Goal: Task Accomplishment & Management: Use online tool/utility

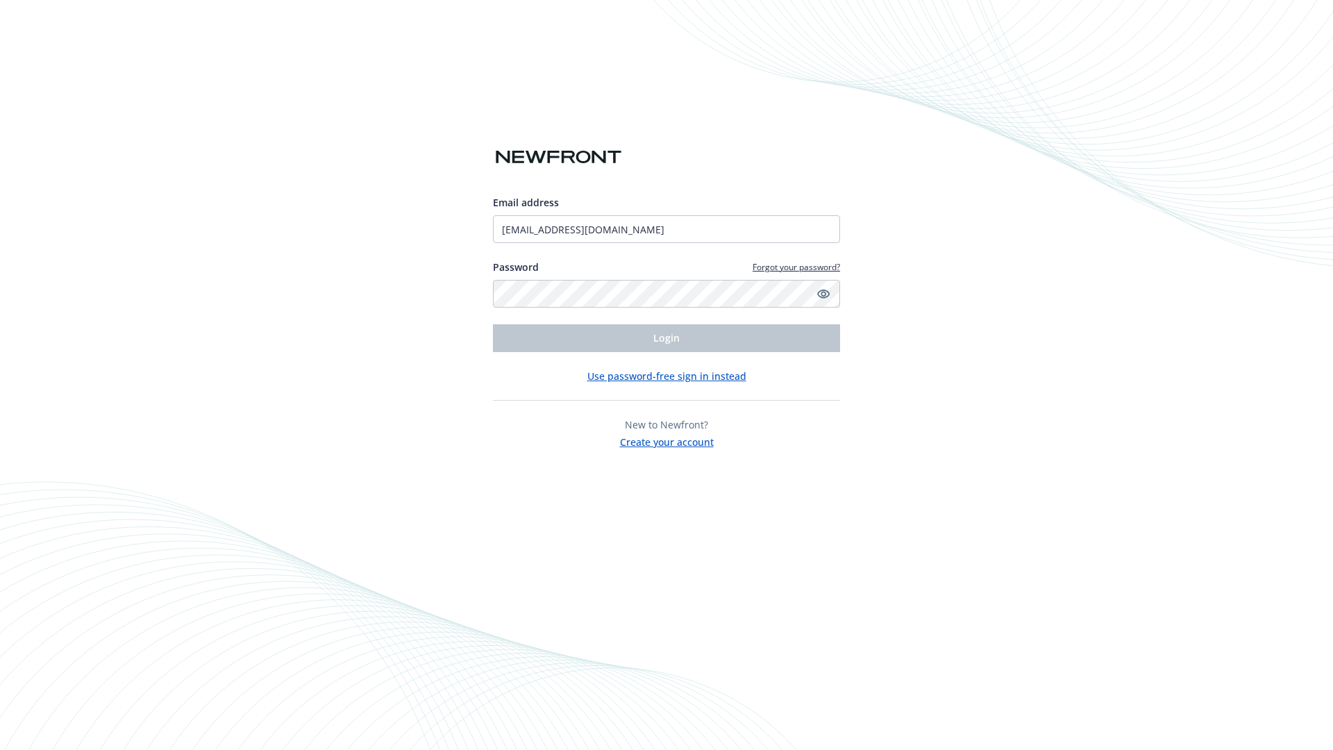
type input "[EMAIL_ADDRESS][DOMAIN_NAME]"
click at [666, 338] on span "Login" at bounding box center [666, 337] width 26 height 13
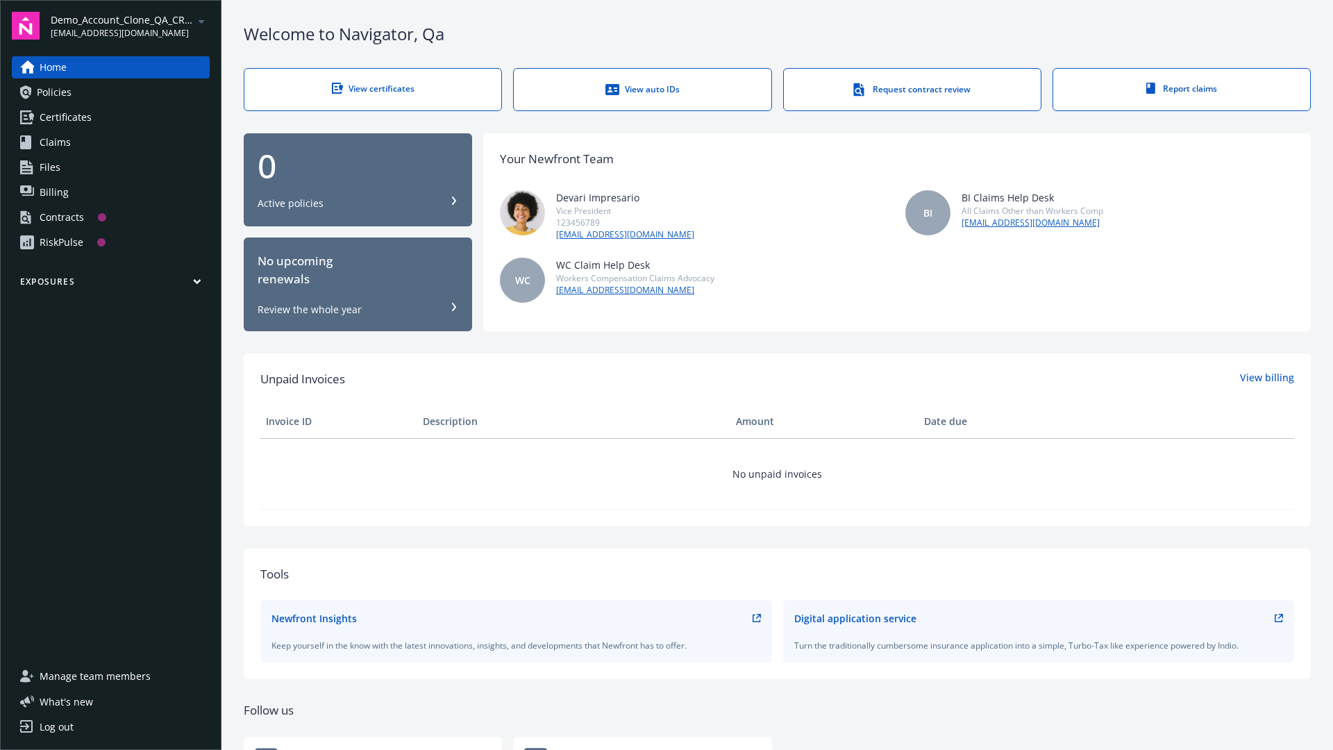
click at [130, 26] on span "Demo_Account_Clone_QA_CR_Tests_Prospect" at bounding box center [122, 19] width 142 height 15
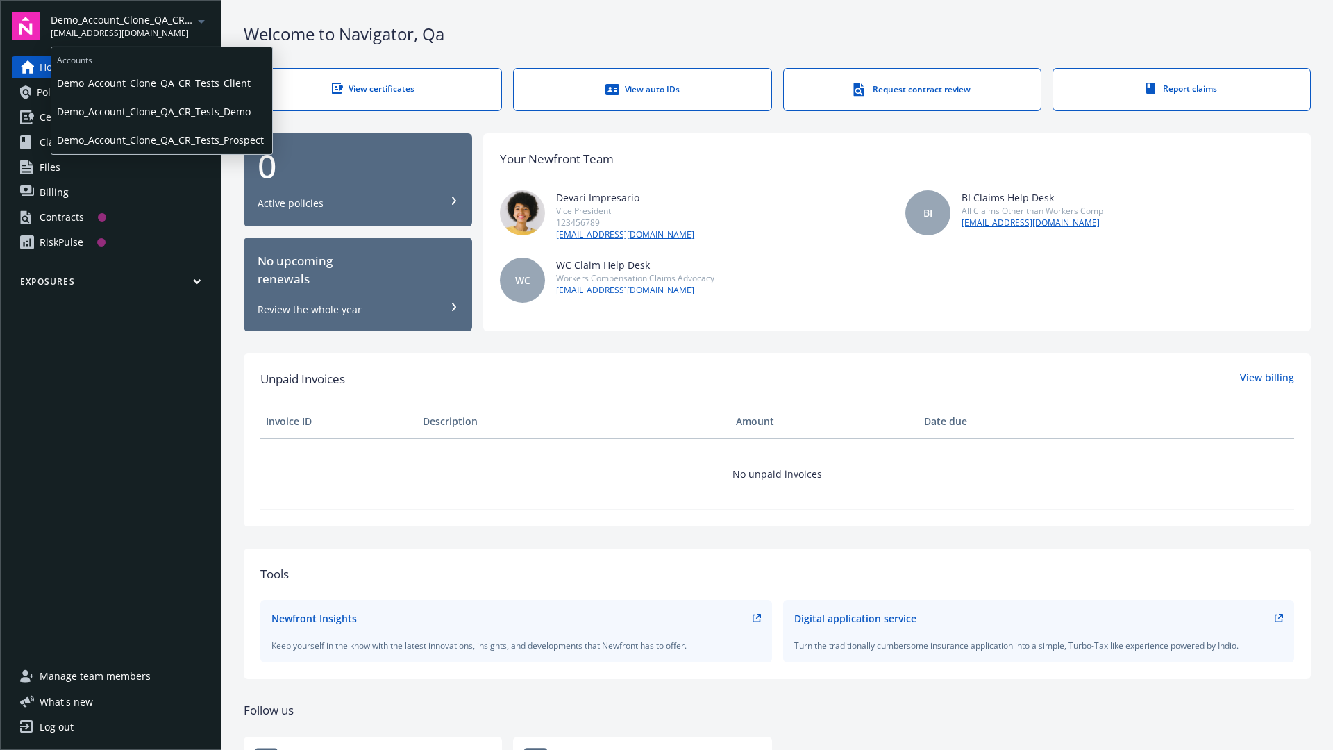
click at [160, 83] on span "Demo_Account_Clone_QA_CR_Tests_Client" at bounding box center [162, 83] width 210 height 28
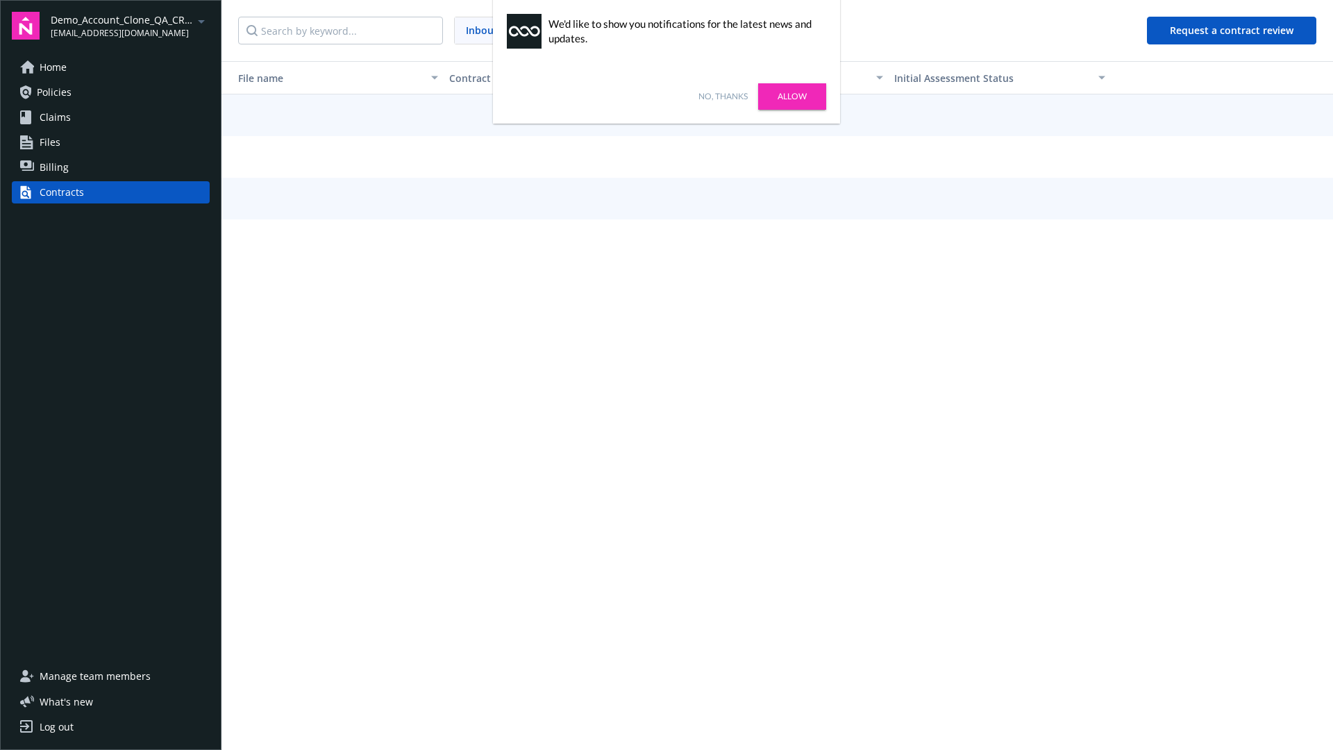
click at [722, 96] on link "No, thanks" at bounding box center [722, 96] width 49 height 12
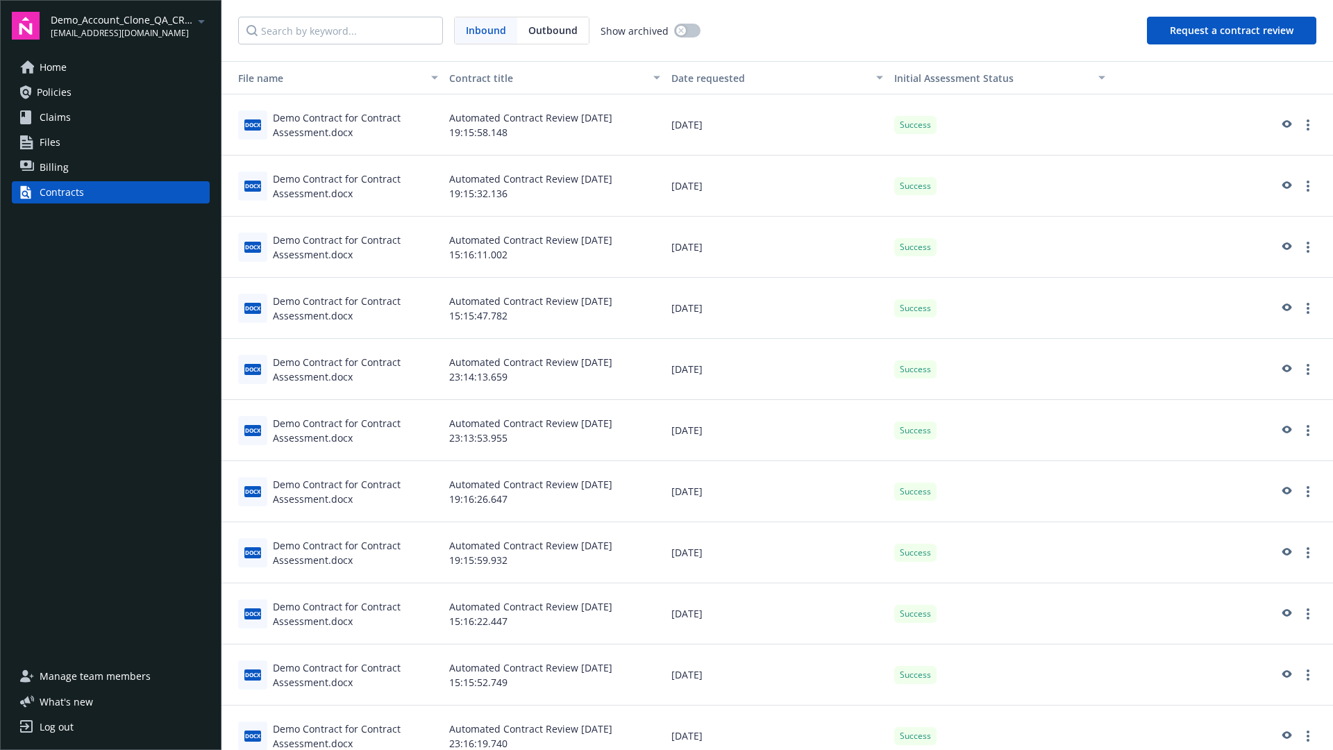
click at [1232, 31] on button "Request a contract review" at bounding box center [1231, 31] width 169 height 28
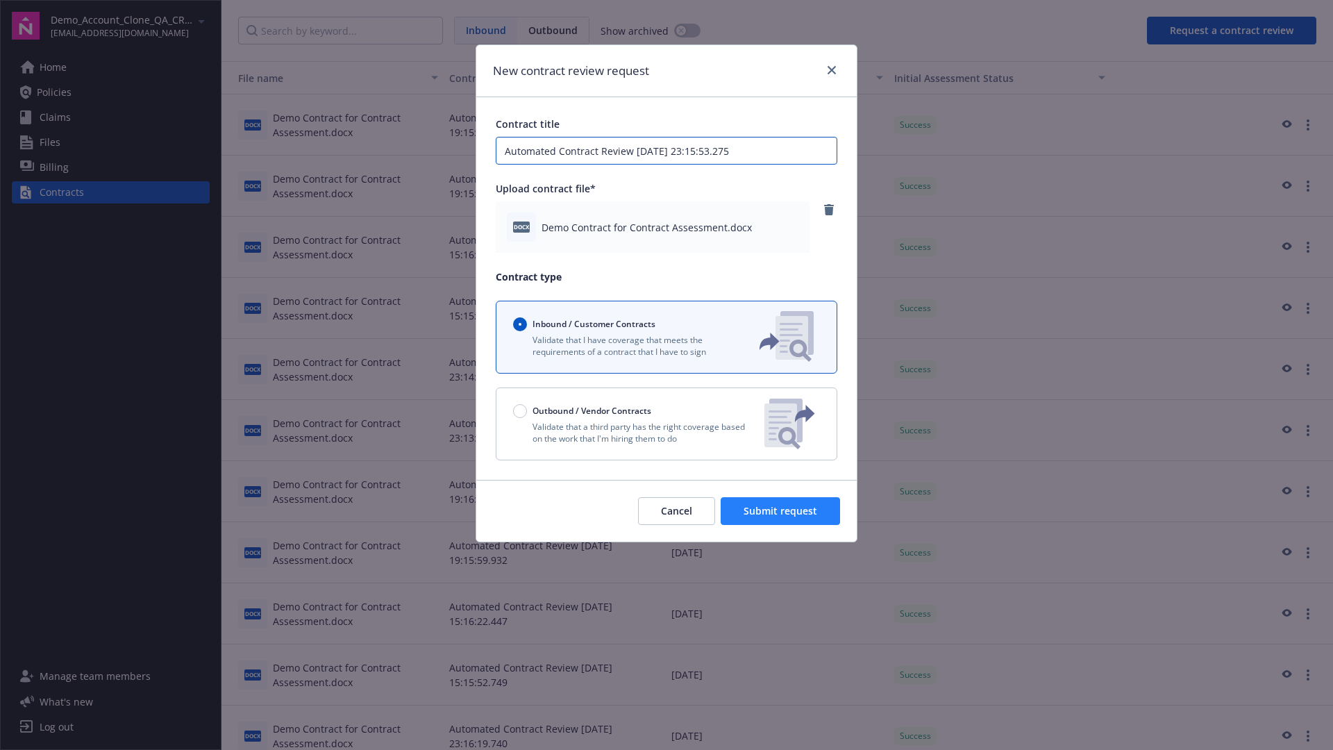
type input "Automated Contract Review 09-11-2025 23:15:53.275"
click at [781, 511] on span "Submit request" at bounding box center [780, 510] width 74 height 13
